Goal: Information Seeking & Learning: Learn about a topic

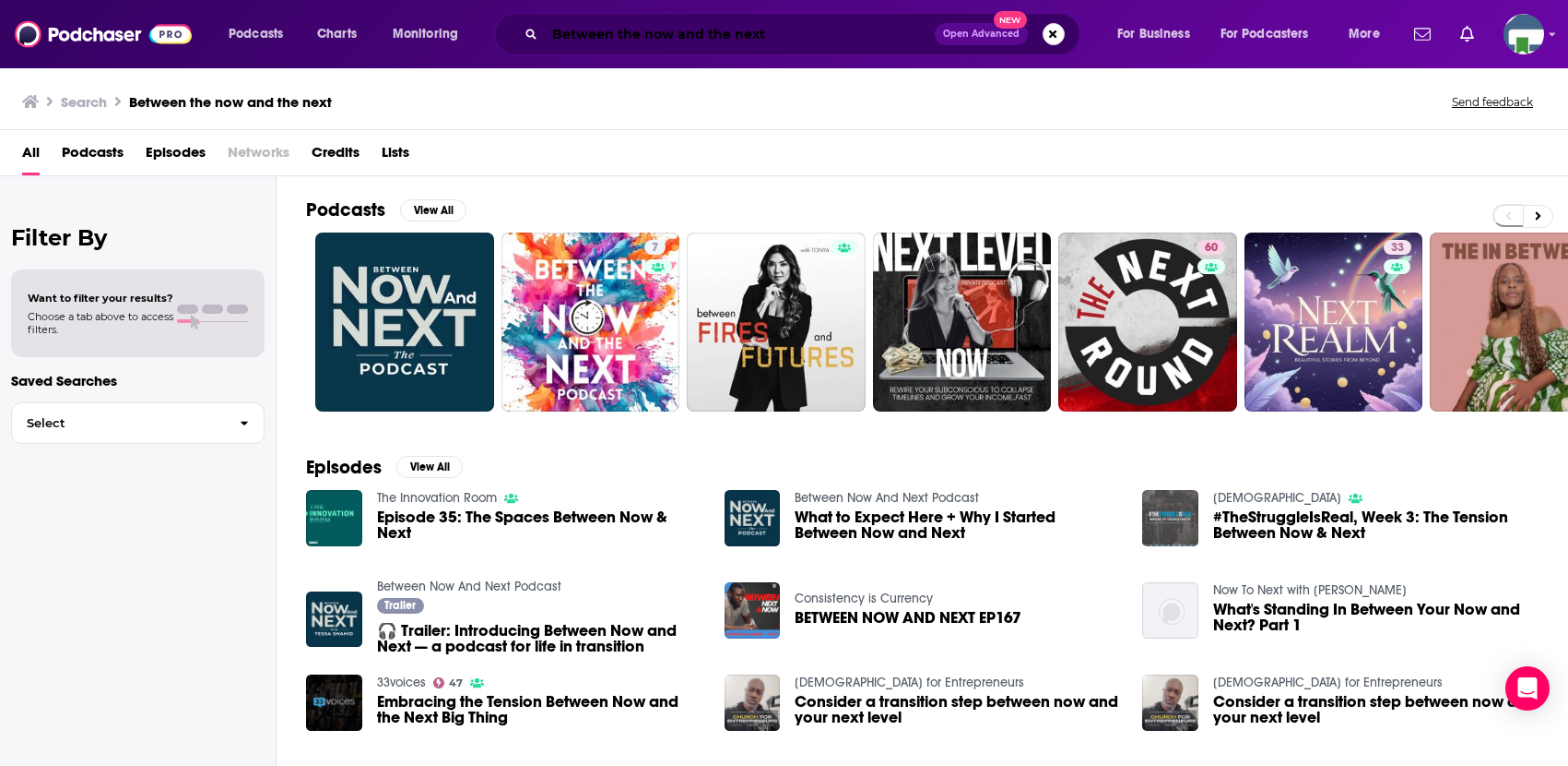
click at [659, 32] on input "Between the now and the next" at bounding box center [740, 34] width 390 height 30
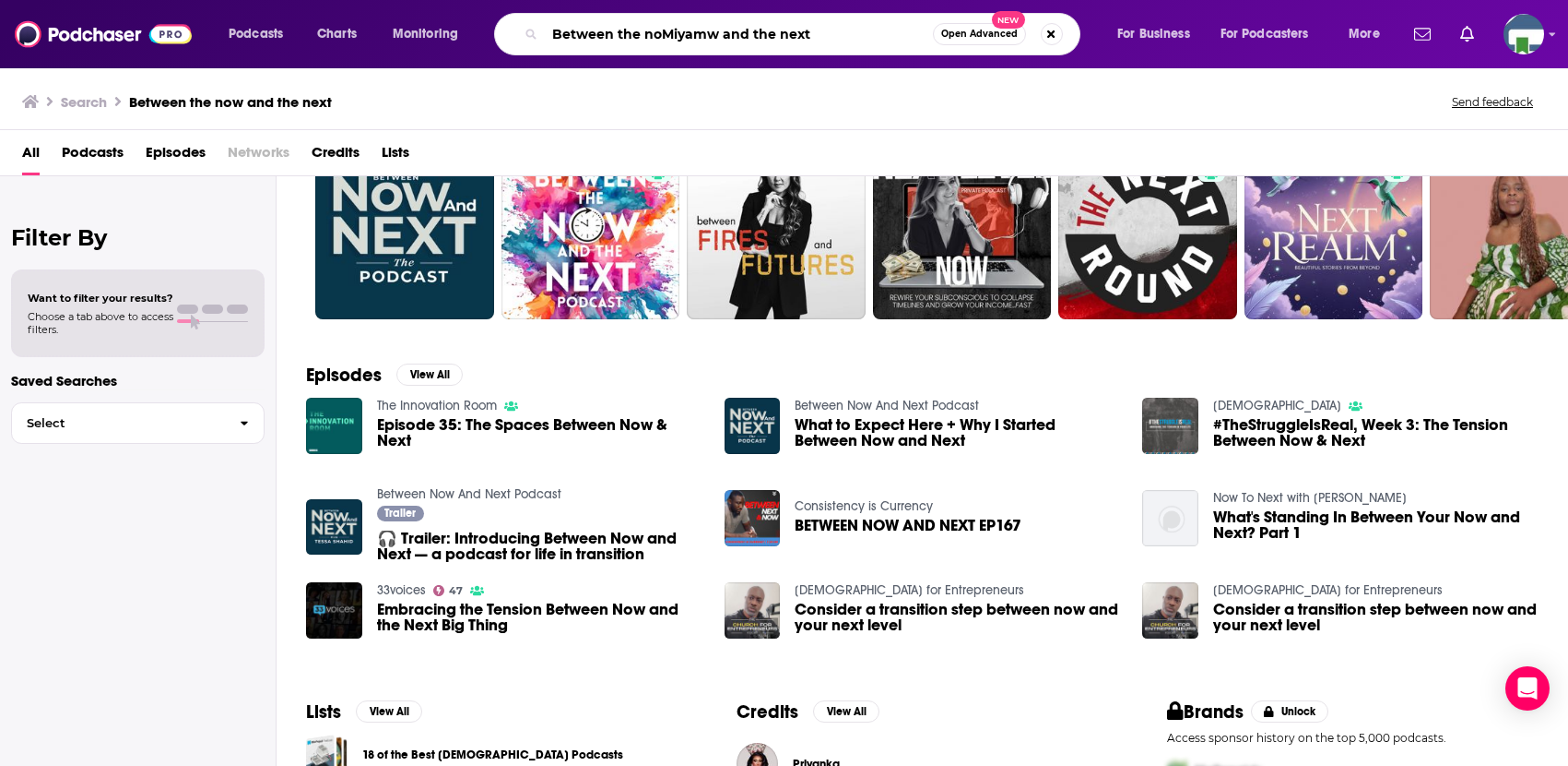
drag, startPoint x: 823, startPoint y: 35, endPoint x: 552, endPoint y: 53, distance: 271.6
click at [552, 53] on div "Between the noMiyamw and the next Open Advanced New" at bounding box center [787, 34] width 587 height 42
type input "<"
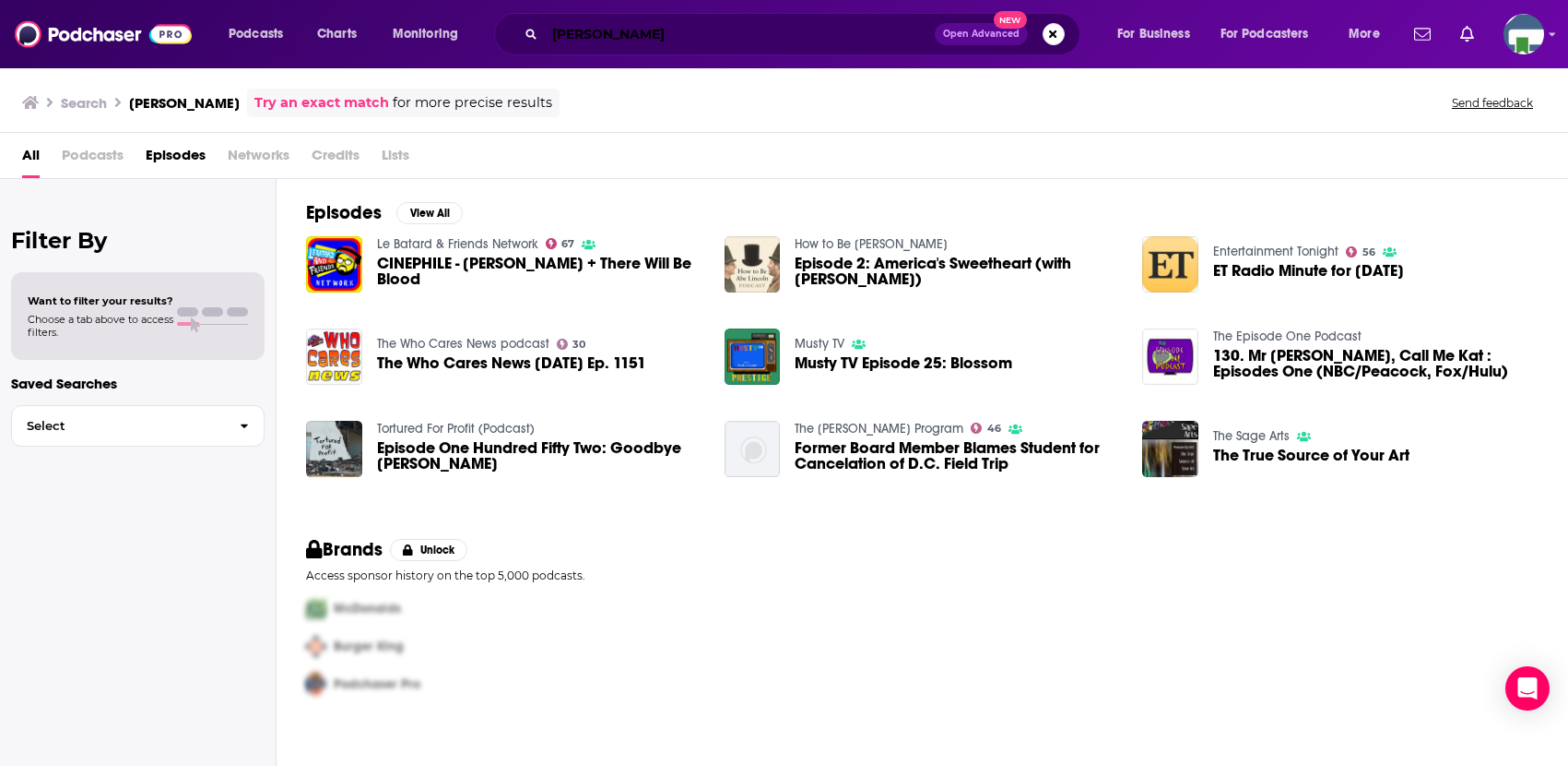
click at [588, 33] on input "[PERSON_NAME]" at bounding box center [740, 34] width 390 height 30
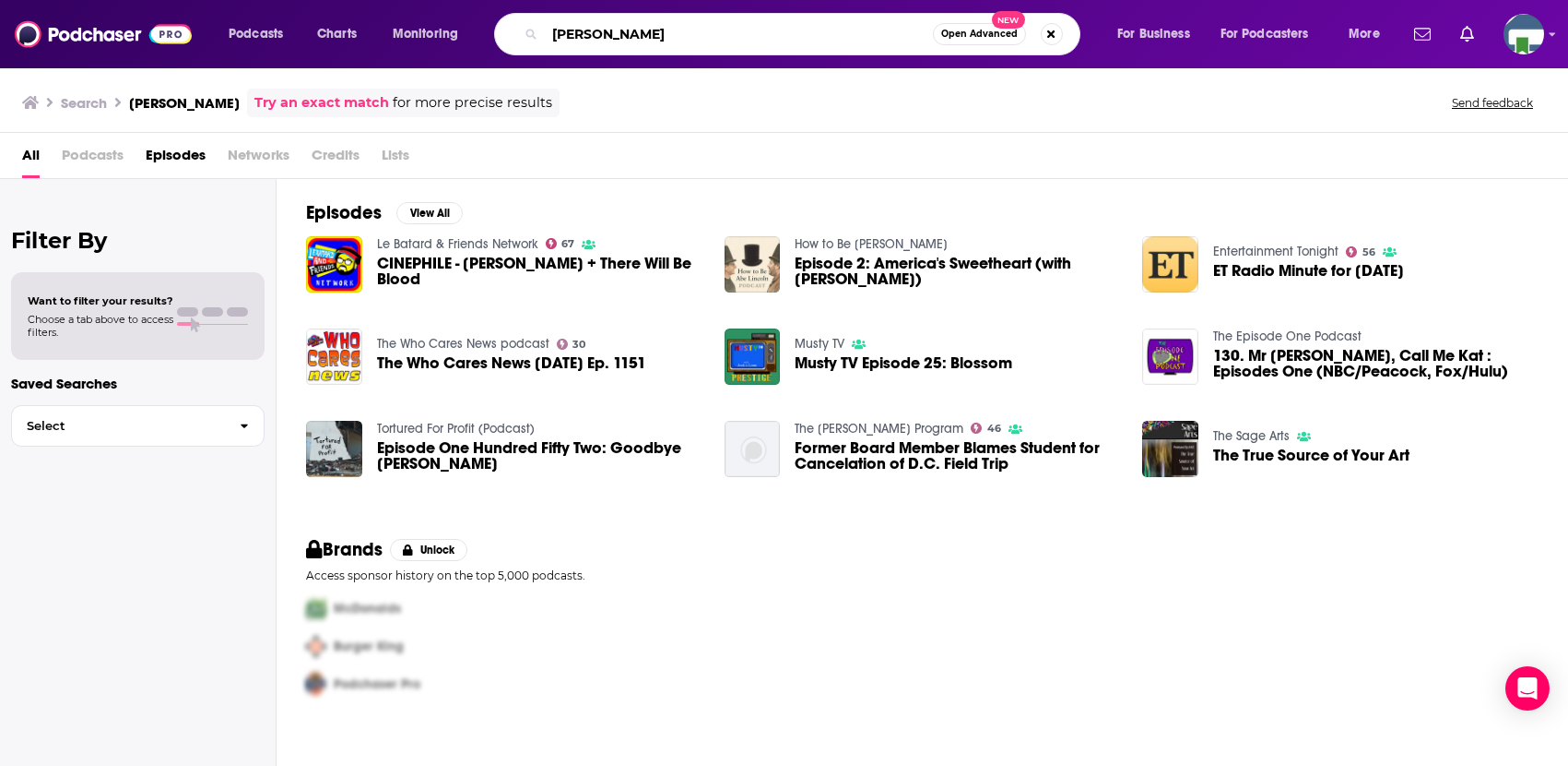
type input "[PERSON_NAME]"
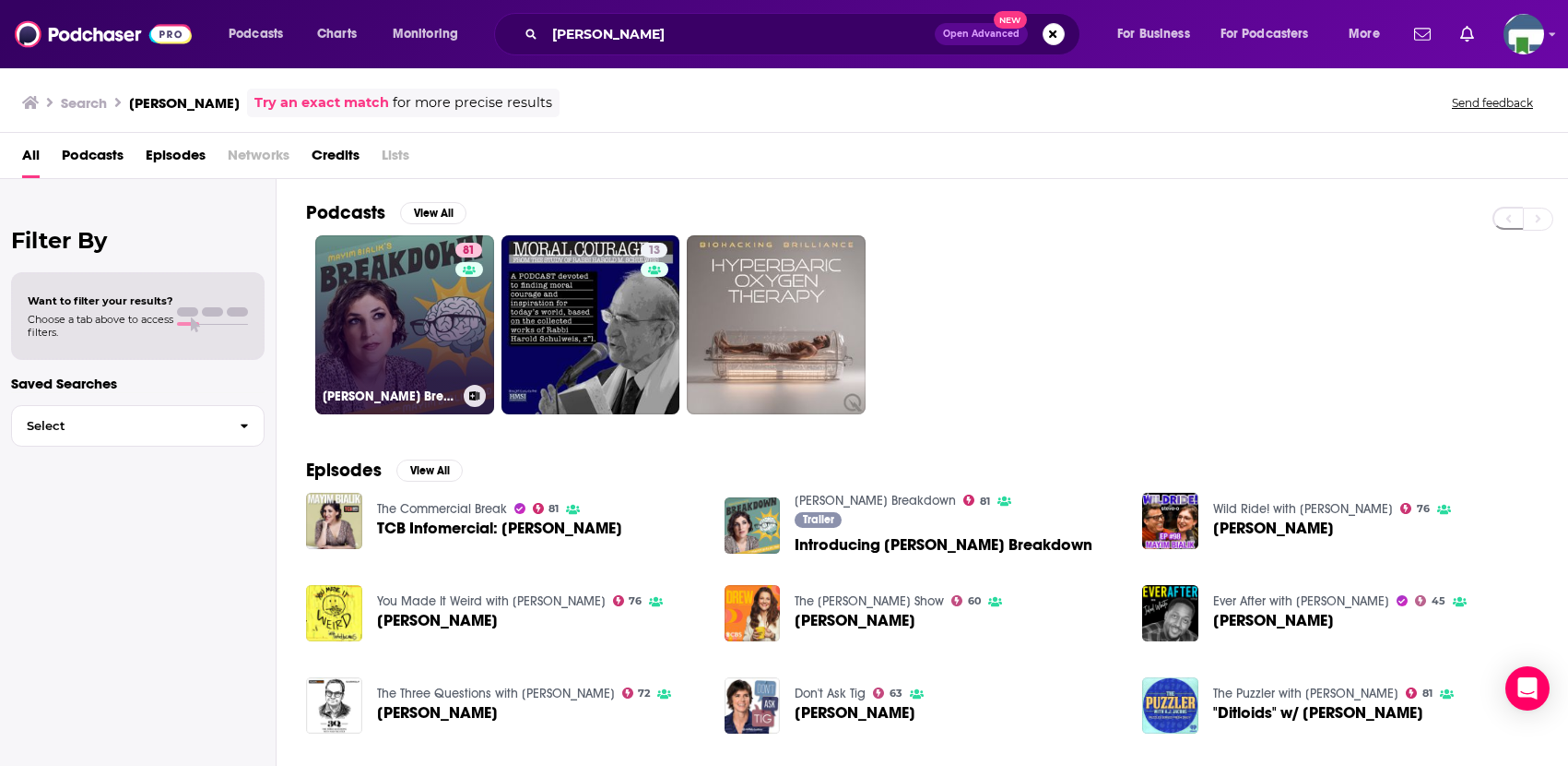
click at [413, 318] on link "81 [PERSON_NAME] Breakdown" at bounding box center [405, 325] width 179 height 179
